Goal: Check status: Check status

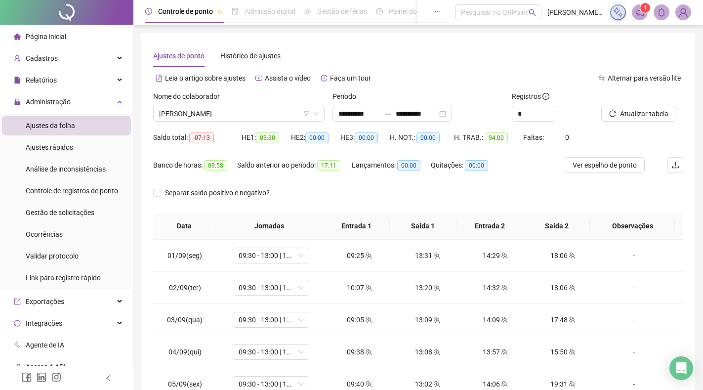
click at [235, 114] on span "[PERSON_NAME]" at bounding box center [239, 113] width 160 height 15
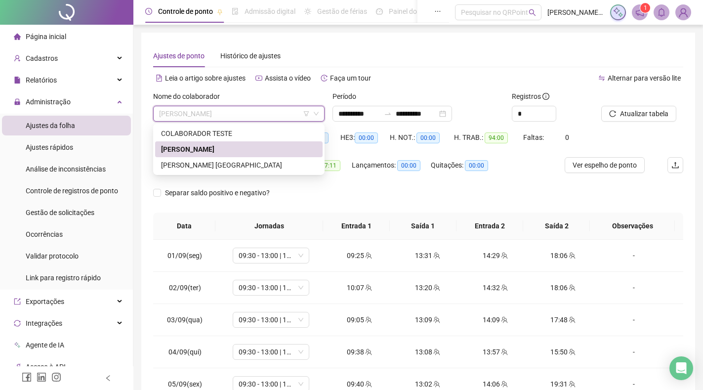
scroll to position [303, 0]
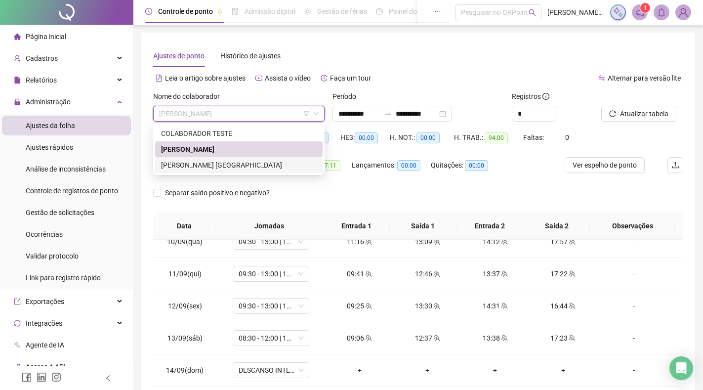
click at [226, 165] on div "[PERSON_NAME] [GEOGRAPHIC_DATA]" at bounding box center [239, 165] width 156 height 11
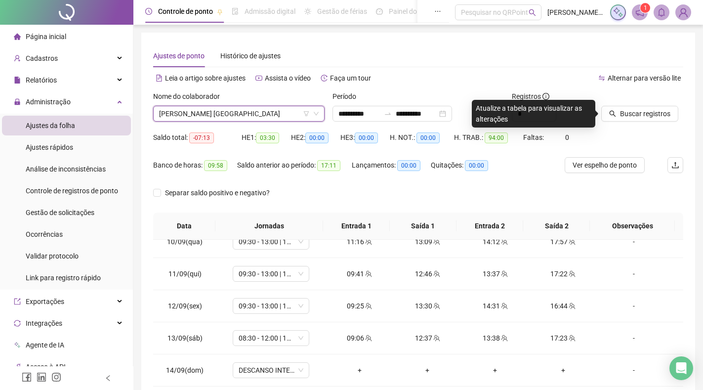
click at [394, 60] on div "Ajustes de ponto Histórico de ajustes" at bounding box center [418, 55] width 530 height 23
click at [631, 111] on span "Buscar registros" at bounding box center [645, 113] width 50 height 11
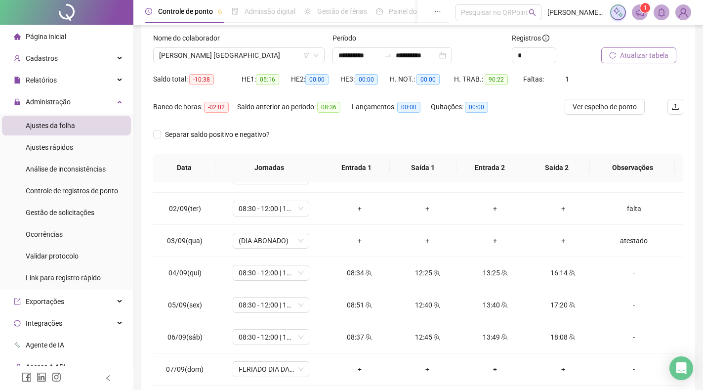
scroll to position [17, 0]
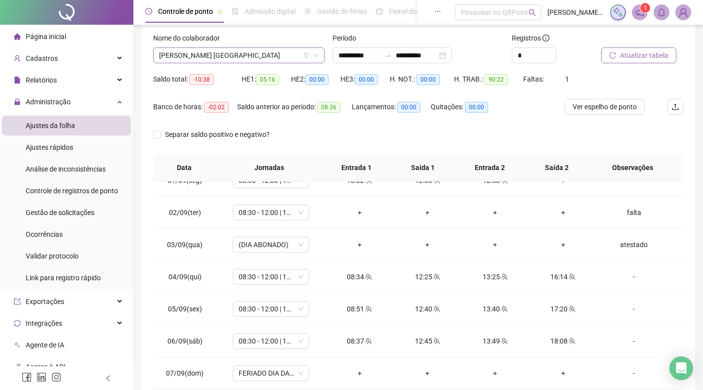
click at [228, 57] on span "[PERSON_NAME] [GEOGRAPHIC_DATA]" at bounding box center [239, 55] width 160 height 15
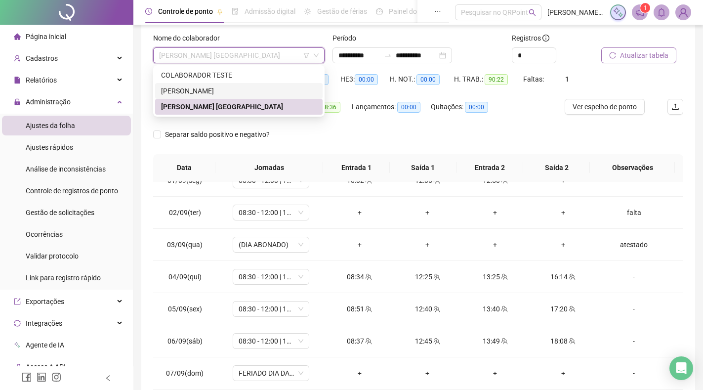
click at [230, 90] on div "[PERSON_NAME]" at bounding box center [239, 90] width 156 height 11
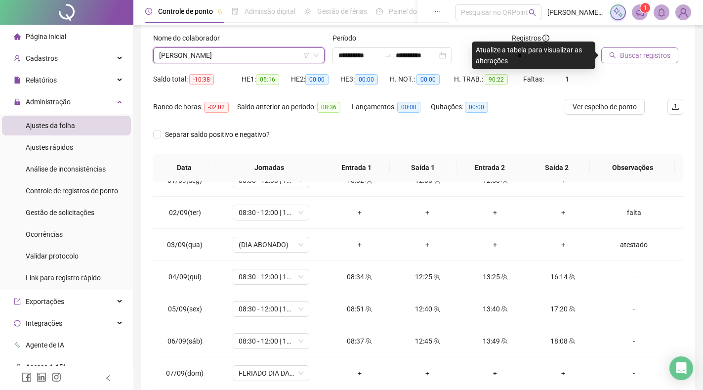
click at [437, 33] on div "Período" at bounding box center [417, 40] width 171 height 15
click at [655, 58] on span "Buscar registros" at bounding box center [645, 55] width 50 height 11
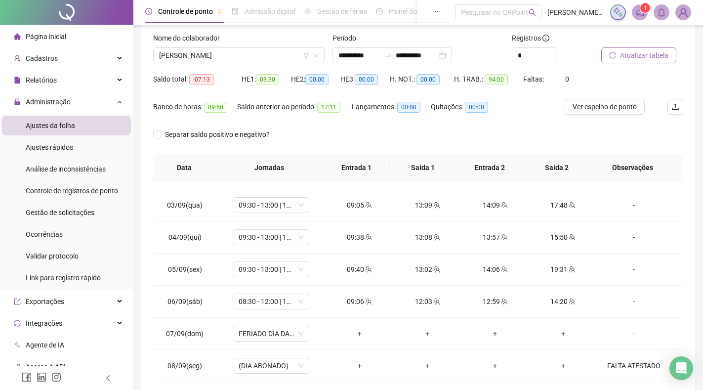
scroll to position [0, 0]
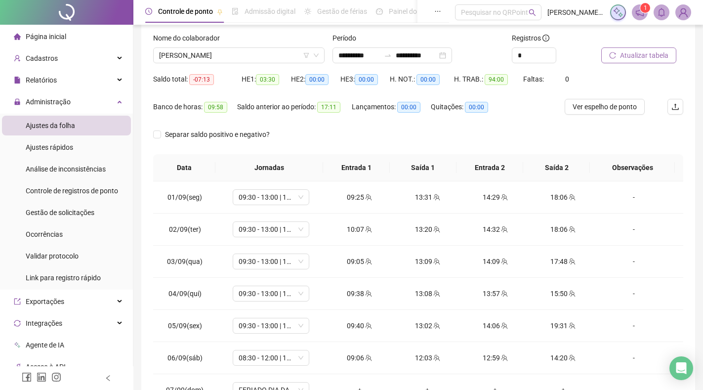
click at [45, 34] on span "Página inicial" at bounding box center [46, 37] width 41 height 8
